Goal: Transaction & Acquisition: Purchase product/service

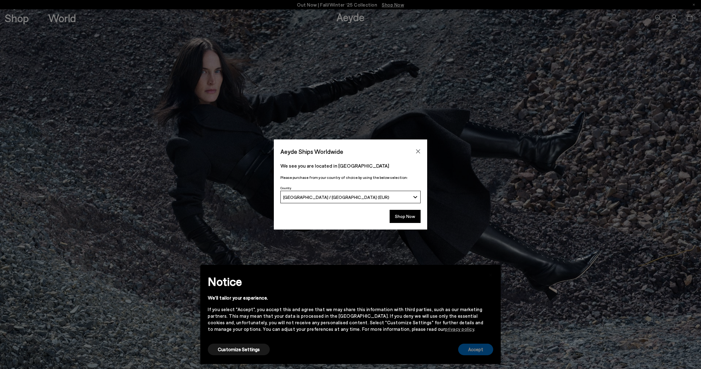
click at [477, 351] on button "Accept" at bounding box center [475, 350] width 35 height 12
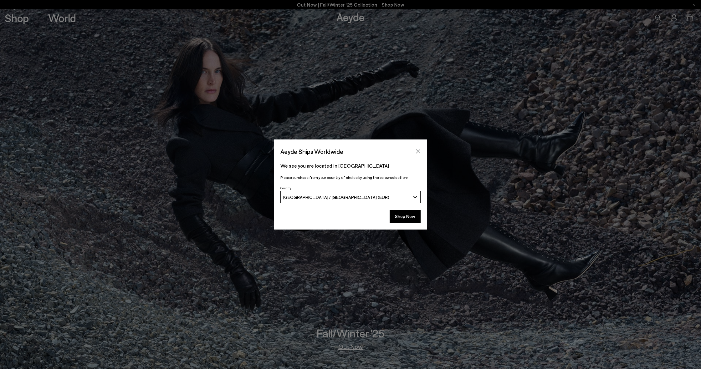
click at [416, 148] on button "Close" at bounding box center [417, 151] width 9 height 9
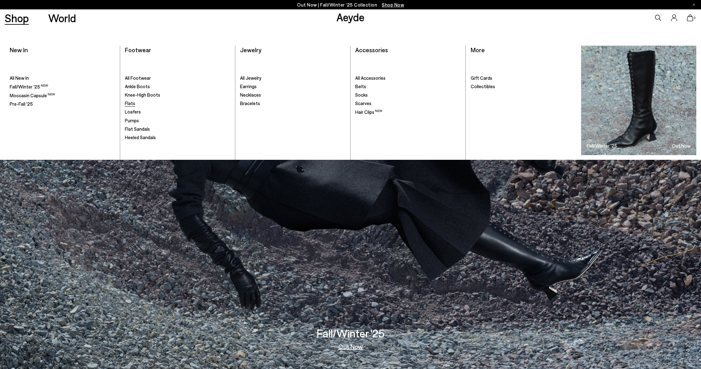
click at [127, 102] on span "Flats" at bounding box center [130, 103] width 10 height 6
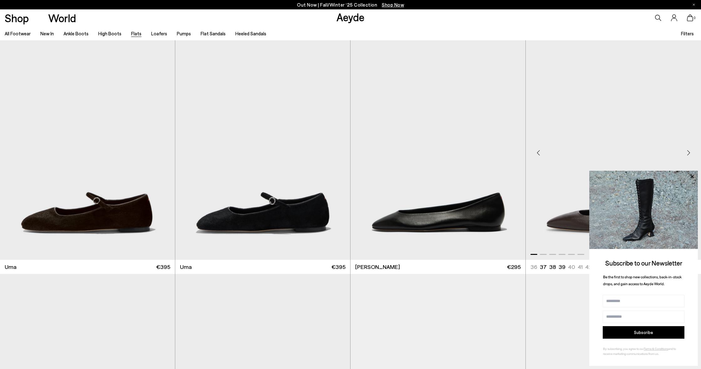
click at [558, 224] on img "1 / 6" at bounding box center [613, 150] width 175 height 220
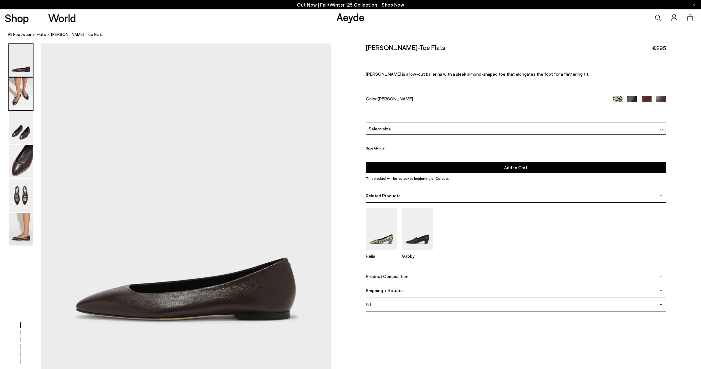
click at [26, 103] on img at bounding box center [21, 94] width 24 height 33
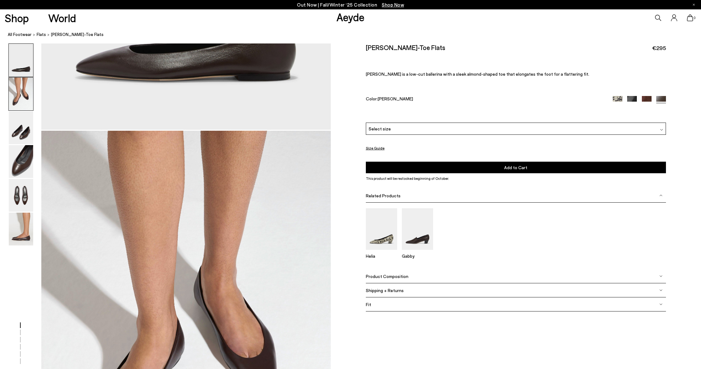
scroll to position [237, 0]
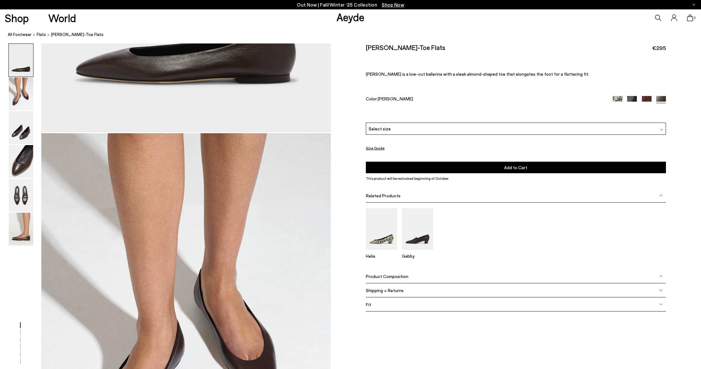
click at [663, 128] on img at bounding box center [661, 129] width 3 height 3
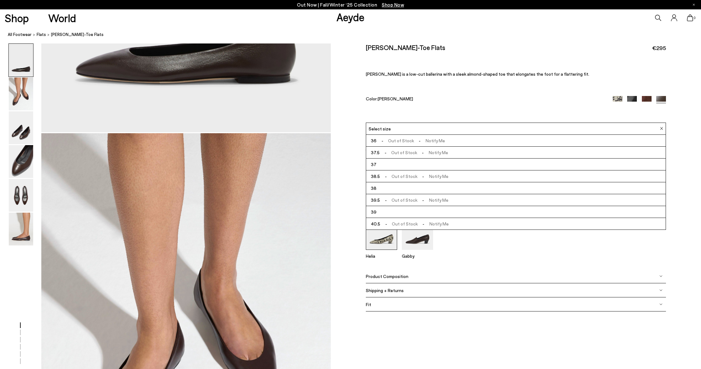
click at [390, 212] on li "39" at bounding box center [516, 212] width 300 height 12
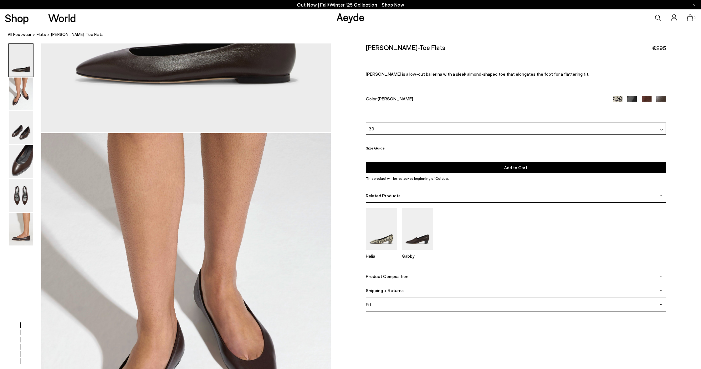
click at [517, 167] on span "Add to Cart" at bounding box center [515, 167] width 23 height 5
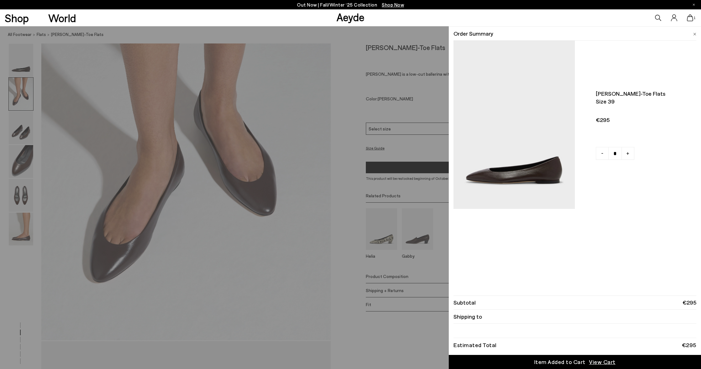
scroll to position [419, 0]
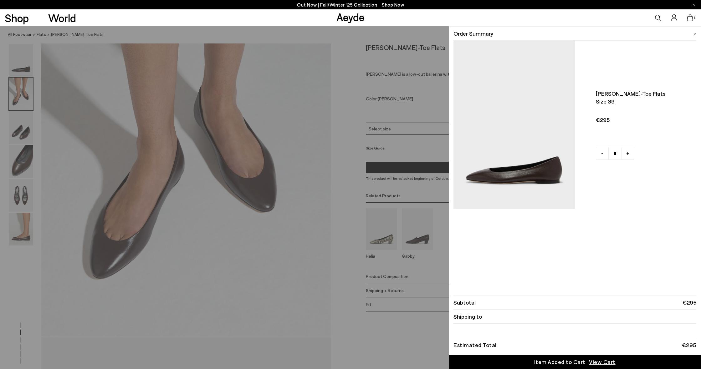
click at [608, 361] on span "View Cart" at bounding box center [602, 362] width 27 height 8
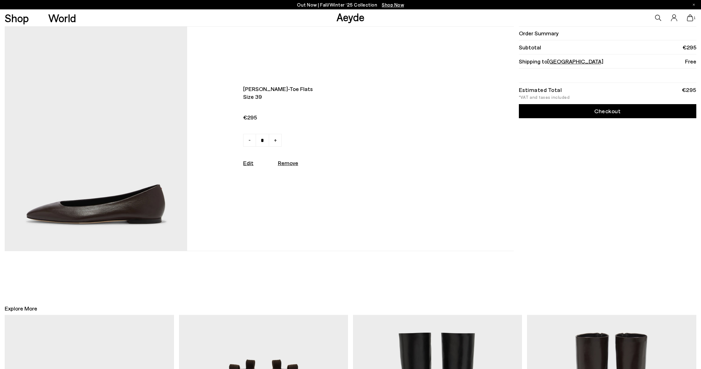
click at [608, 112] on link "Checkout" at bounding box center [607, 111] width 177 height 14
